Goal: Communication & Community: Answer question/provide support

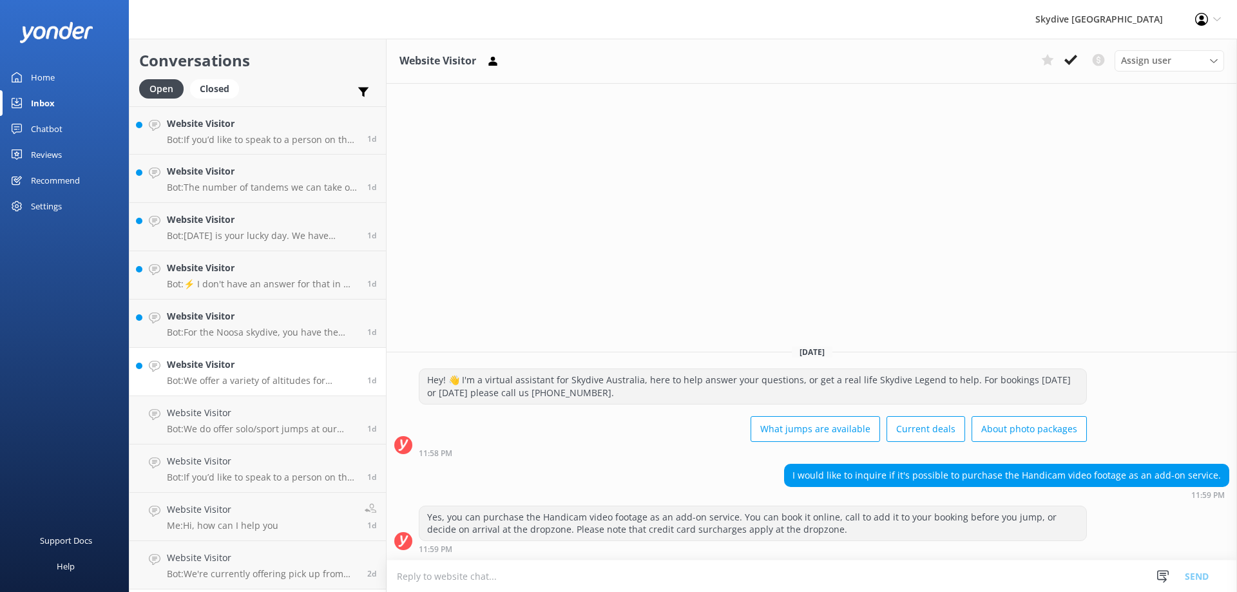
click at [239, 384] on p "Bot: We offer a variety of altitudes for skydiving, with all dropzones providin…" at bounding box center [262, 381] width 191 height 12
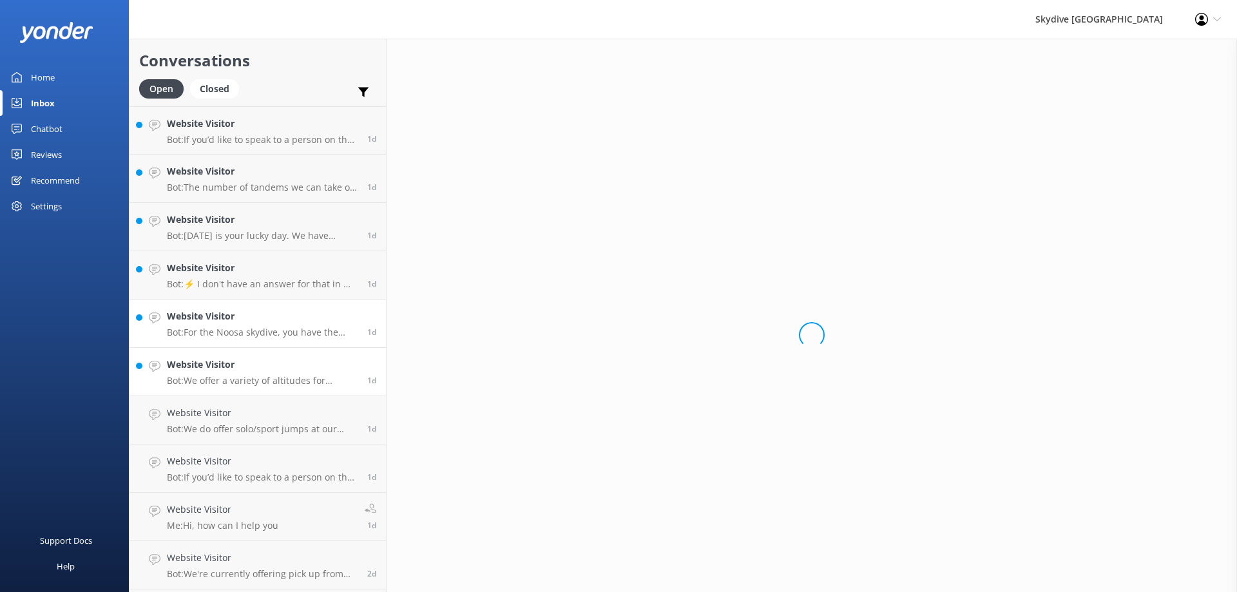
click at [241, 334] on p "Bot: For the Noosa skydive, you have the chance to land on the beach, but they …" at bounding box center [262, 333] width 191 height 12
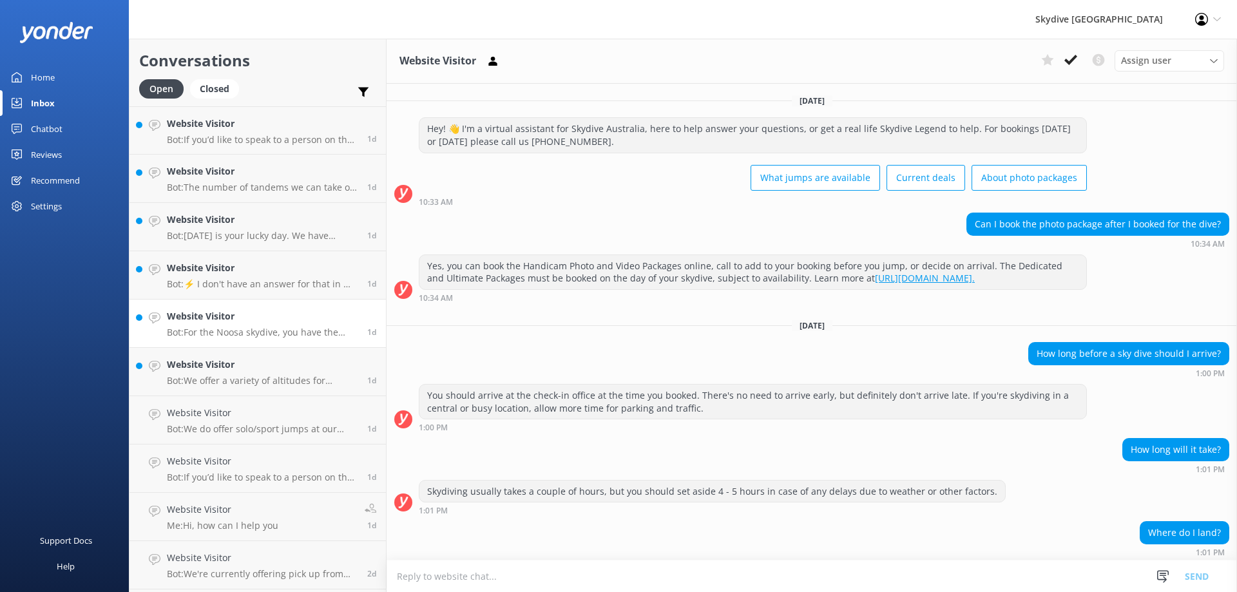
scroll to position [262, 0]
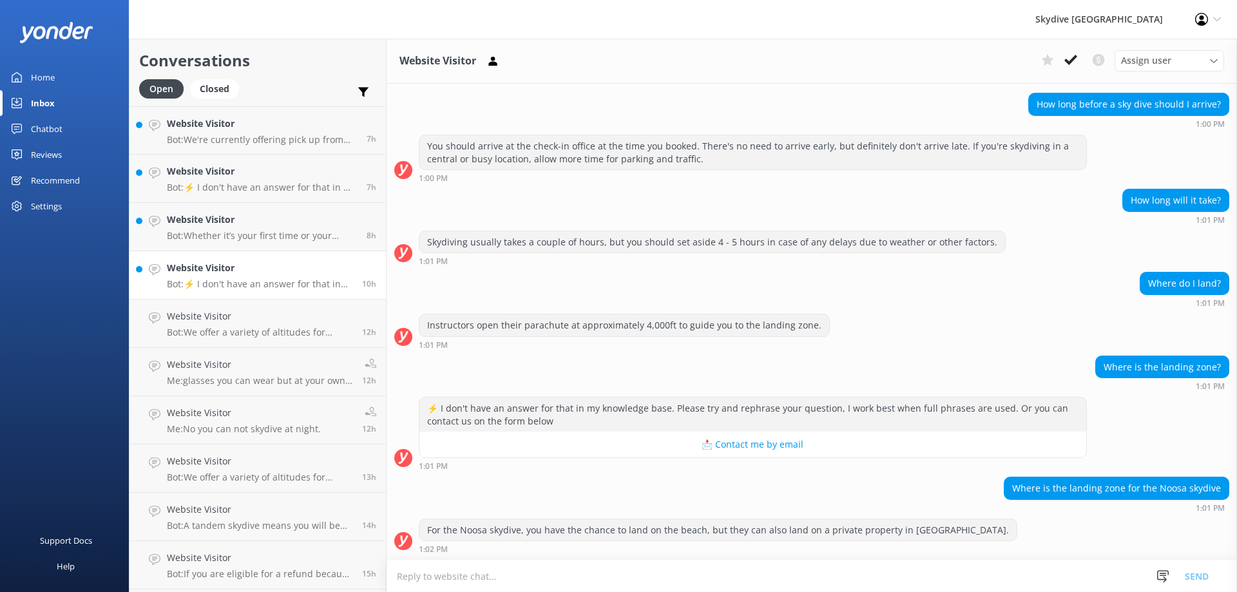
click at [245, 294] on link "Website Visitor Bot: ⚡ I don't have an answer for that in my knowledge base. Pl…" at bounding box center [257, 275] width 256 height 48
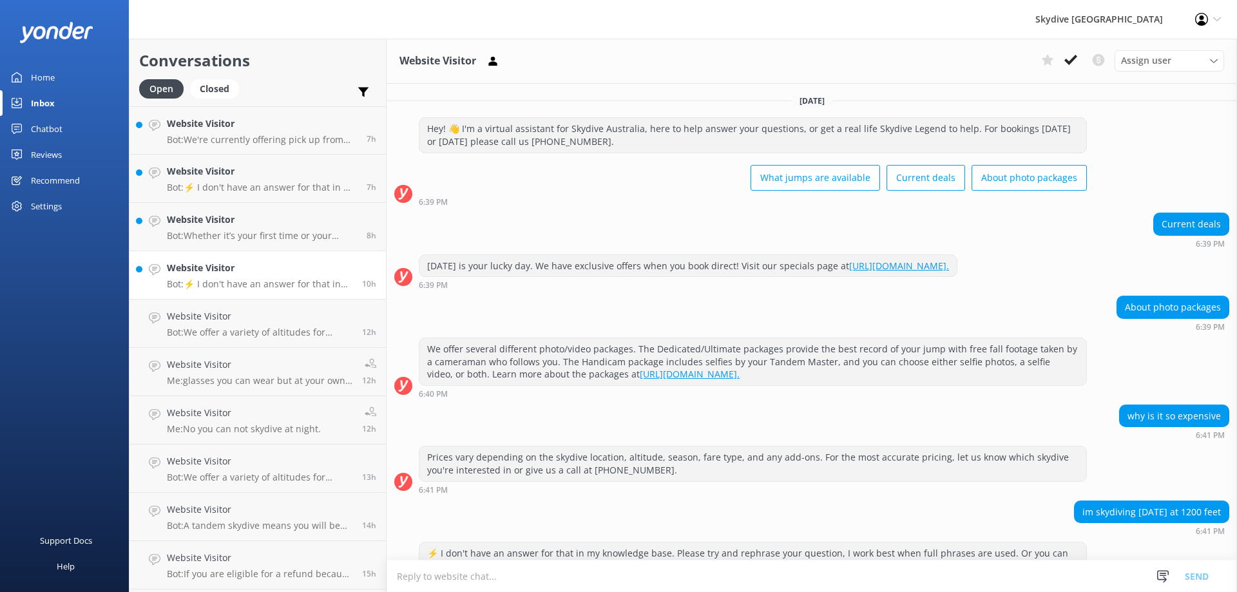
scroll to position [62, 0]
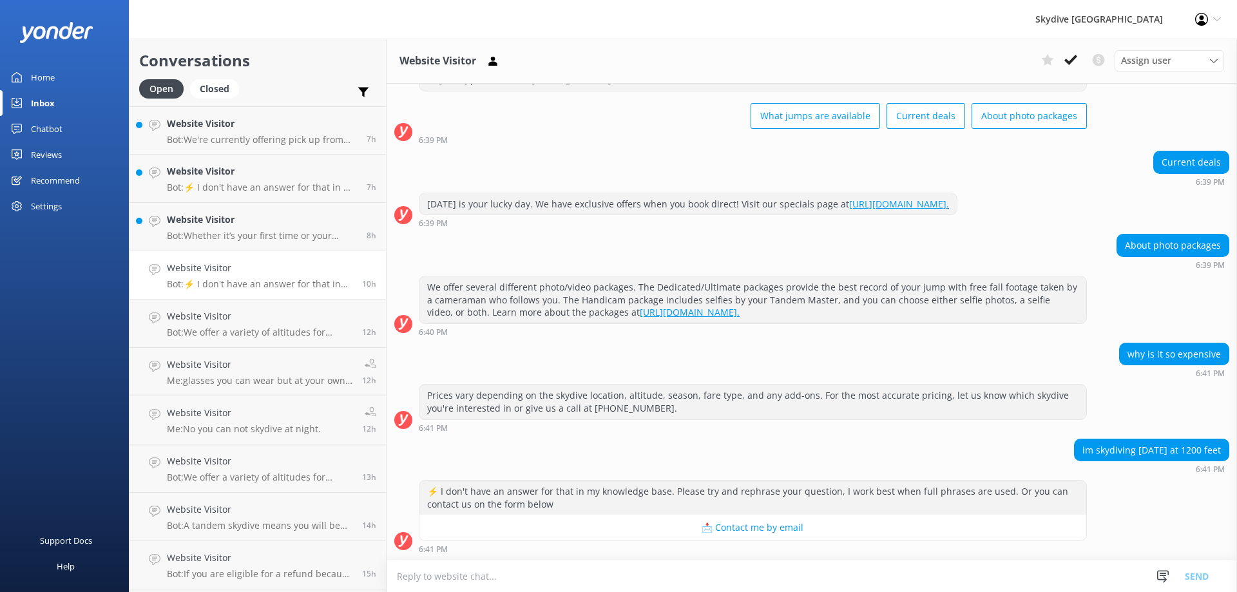
click at [558, 583] on textarea at bounding box center [812, 576] width 850 height 32
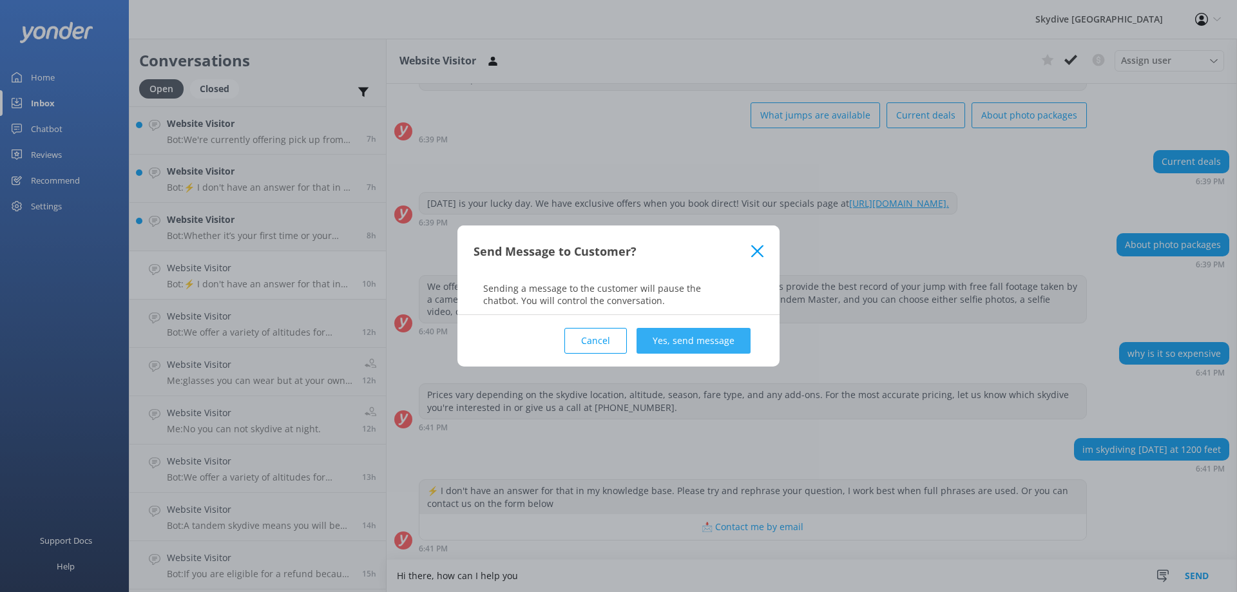
type textarea "Hi there, how can I help you"
click at [685, 341] on button "Yes, send message" at bounding box center [694, 341] width 114 height 26
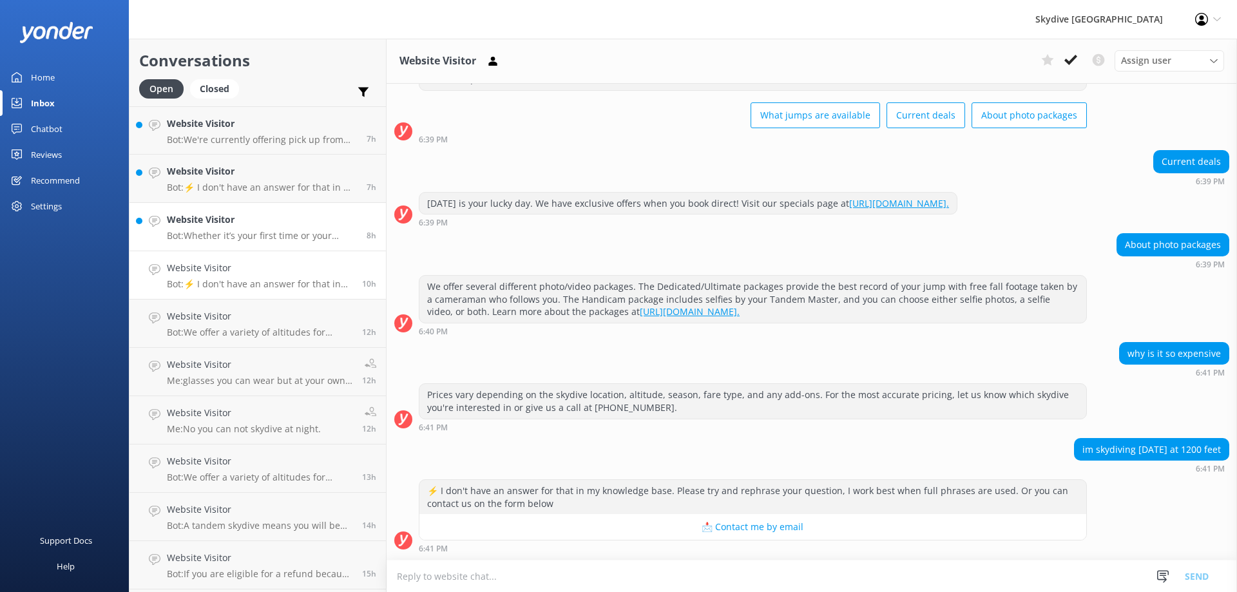
scroll to position [169, 0]
